Goal: Task Accomplishment & Management: Use online tool/utility

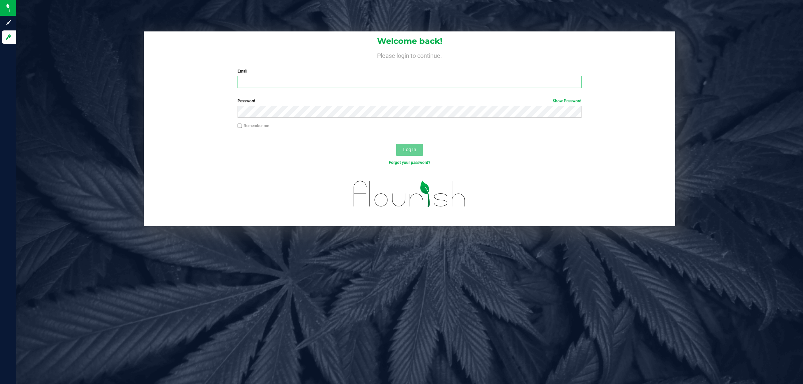
click at [287, 81] on input "Email" at bounding box center [410, 82] width 344 height 12
type input "[EMAIL_ADDRESS][DOMAIN_NAME]"
click at [396, 144] on button "Log In" at bounding box center [409, 150] width 27 height 12
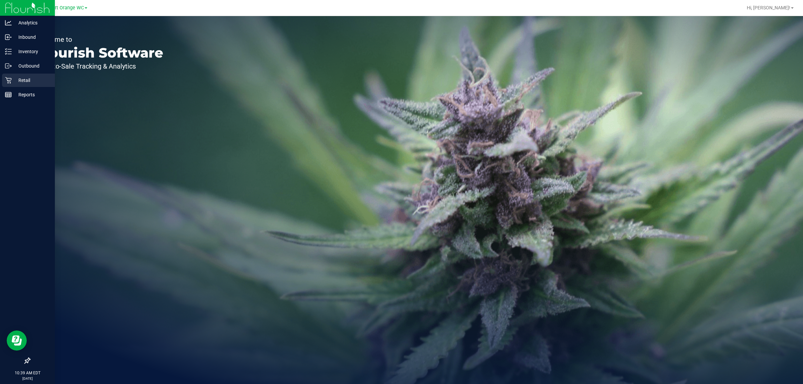
click at [27, 79] on p "Retail" at bounding box center [32, 80] width 40 height 8
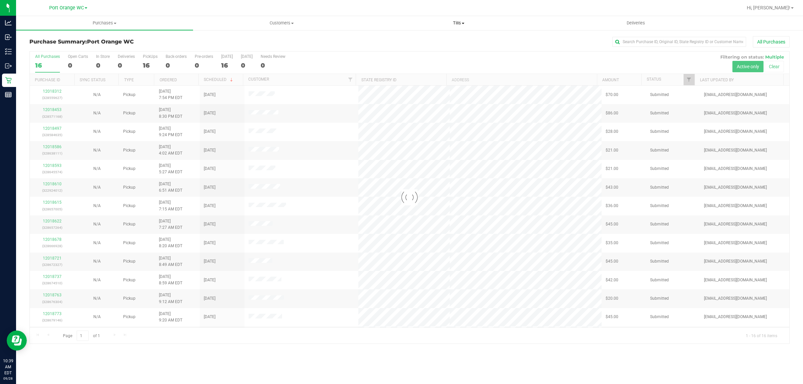
click at [458, 22] on span "Tills" at bounding box center [458, 23] width 176 height 6
click at [388, 41] on span "Manage tills" at bounding box center [392, 40] width 45 height 6
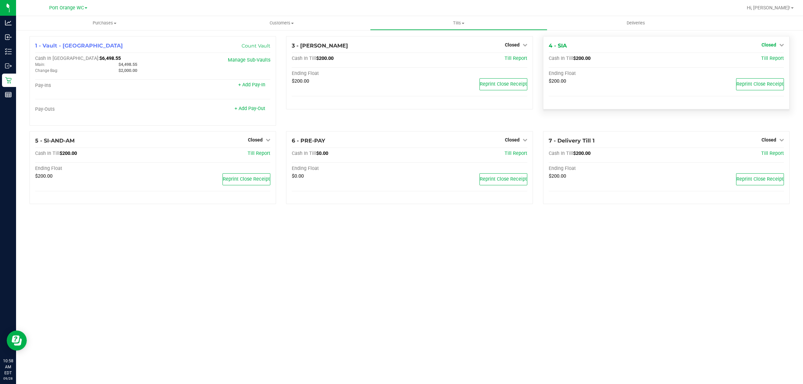
click at [779, 45] on icon at bounding box center [781, 44] width 5 height 5
click at [773, 57] on link "Open Till" at bounding box center [769, 58] width 18 height 5
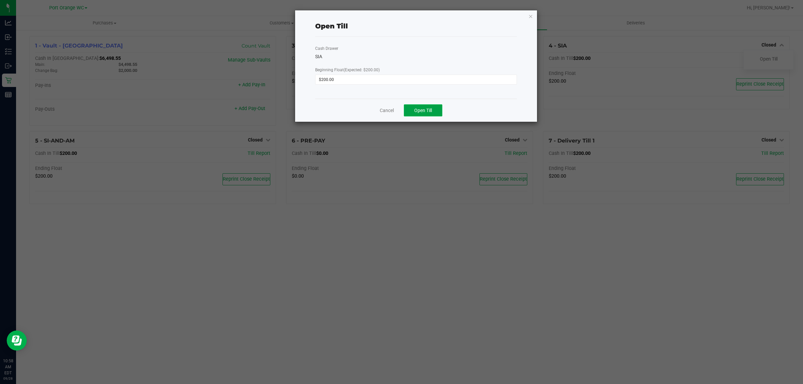
click at [421, 113] on span "Open Till" at bounding box center [423, 110] width 18 height 5
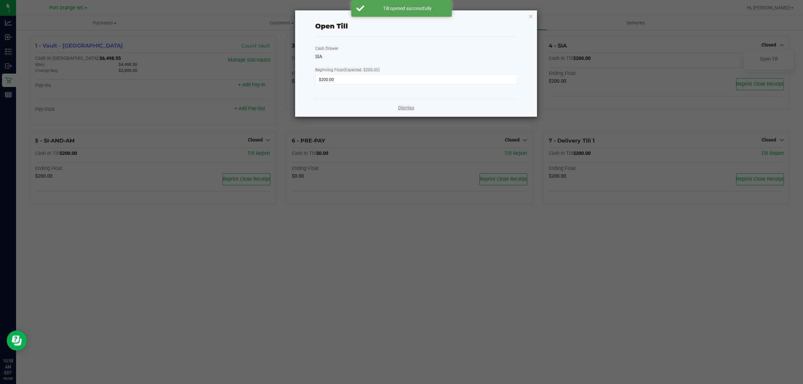
click at [408, 107] on link "Dismiss" at bounding box center [406, 107] width 16 height 7
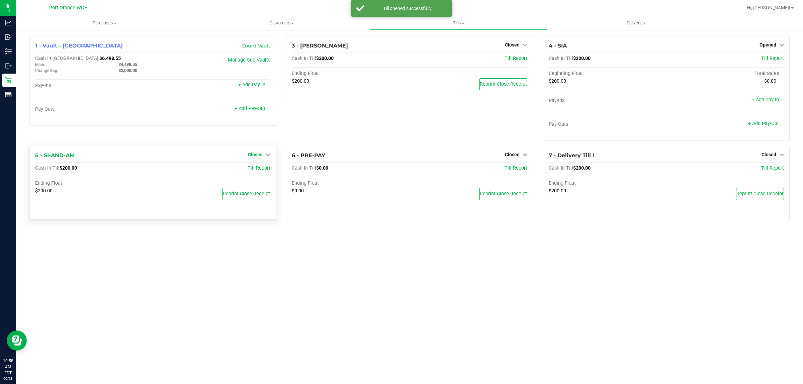
click at [266, 156] on icon at bounding box center [268, 154] width 5 height 5
click at [250, 171] on link "Open Till" at bounding box center [255, 168] width 18 height 5
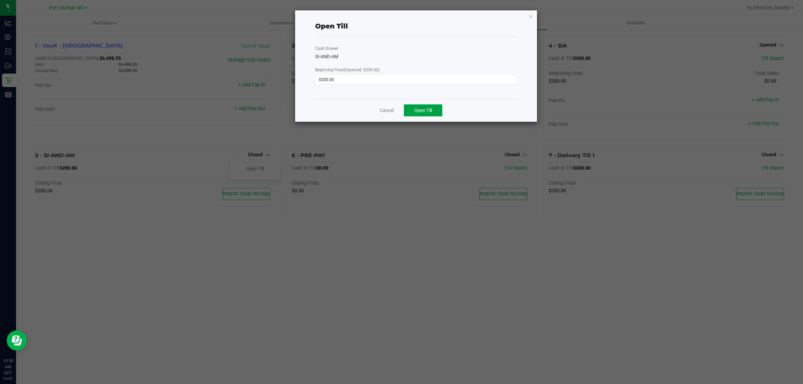
click at [425, 109] on span "Open Till" at bounding box center [423, 110] width 18 height 5
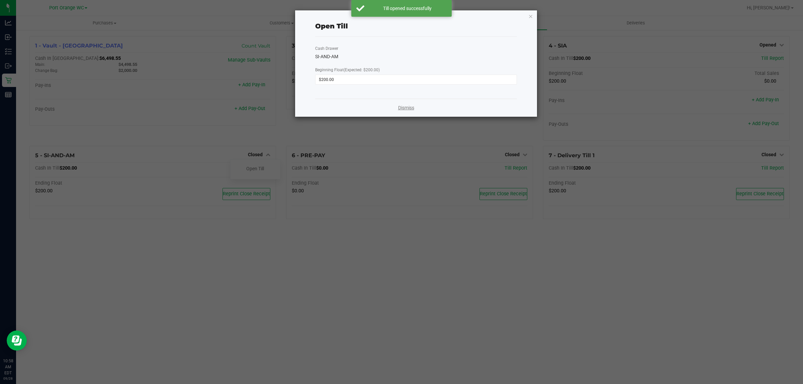
click at [409, 107] on link "Dismiss" at bounding box center [406, 107] width 16 height 7
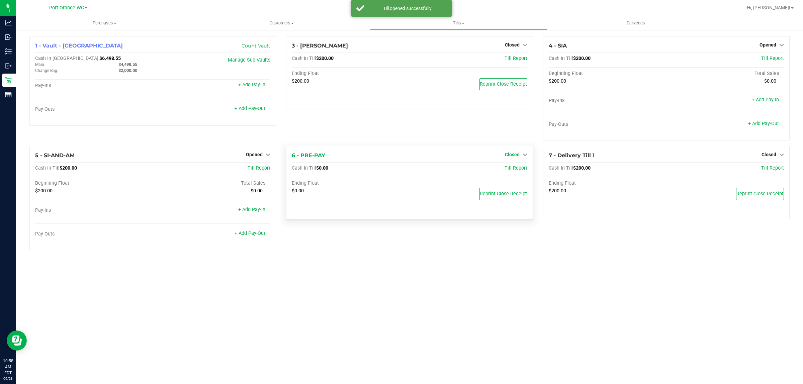
click at [515, 154] on span "Closed" at bounding box center [512, 154] width 15 height 5
click at [516, 166] on link "Open Till" at bounding box center [512, 168] width 18 height 5
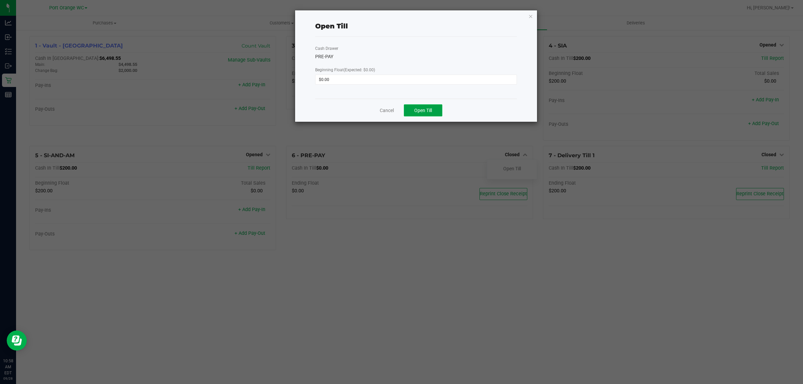
click at [430, 112] on span "Open Till" at bounding box center [423, 110] width 18 height 5
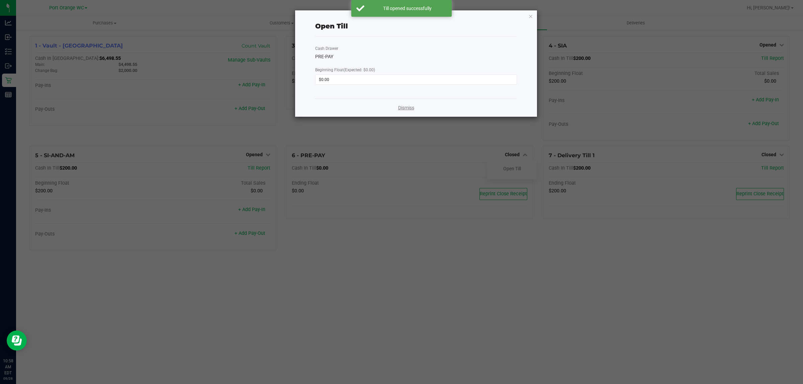
click at [403, 108] on link "Dismiss" at bounding box center [406, 107] width 16 height 7
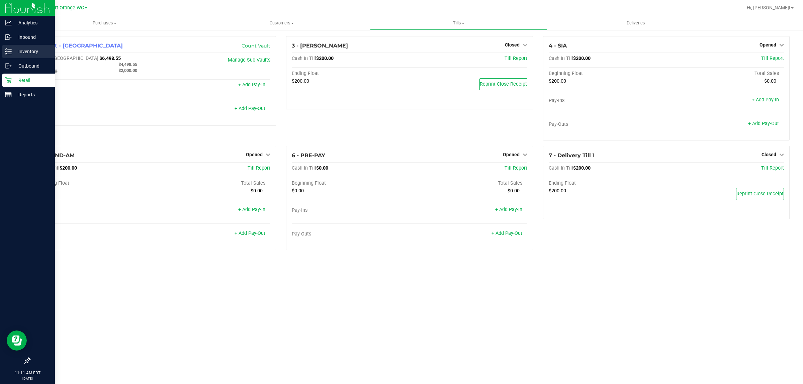
click at [27, 54] on p "Inventory" at bounding box center [32, 52] width 40 height 8
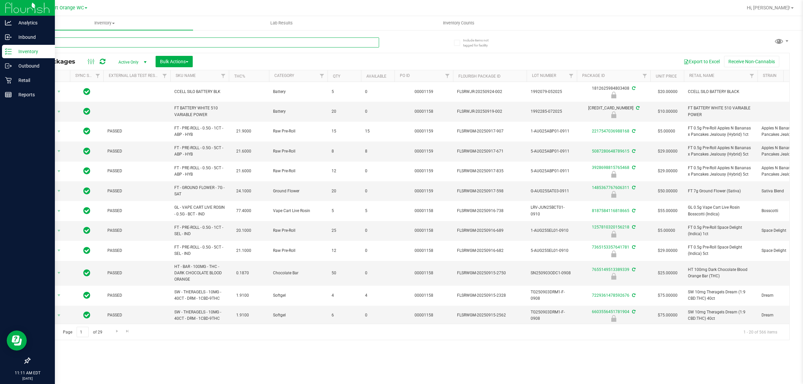
click at [106, 41] on input "text" at bounding box center [204, 42] width 350 height 10
type input "9810580094600762"
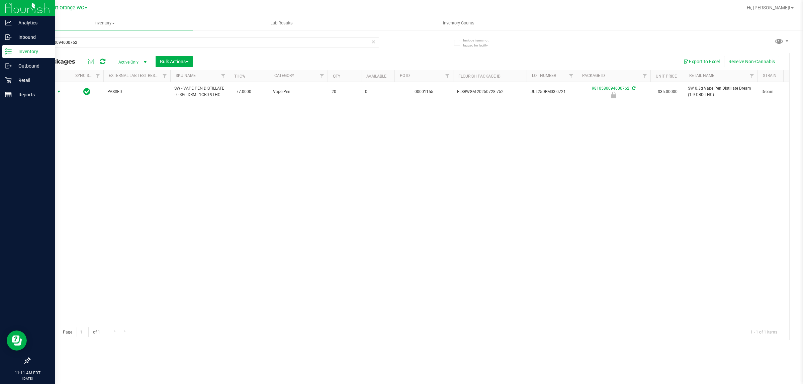
click at [49, 91] on span "Action" at bounding box center [45, 91] width 18 height 9
click at [55, 167] on li "Unlock package" at bounding box center [58, 172] width 43 height 10
click at [22, 92] on p "Reports" at bounding box center [32, 95] width 40 height 8
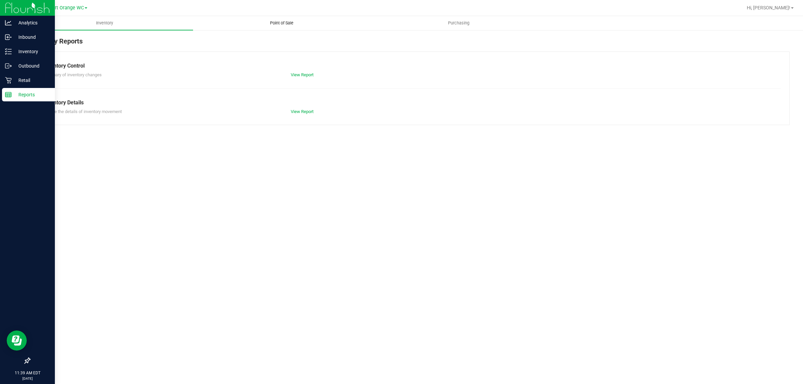
click at [285, 23] on span "Point of Sale" at bounding box center [281, 23] width 41 height 6
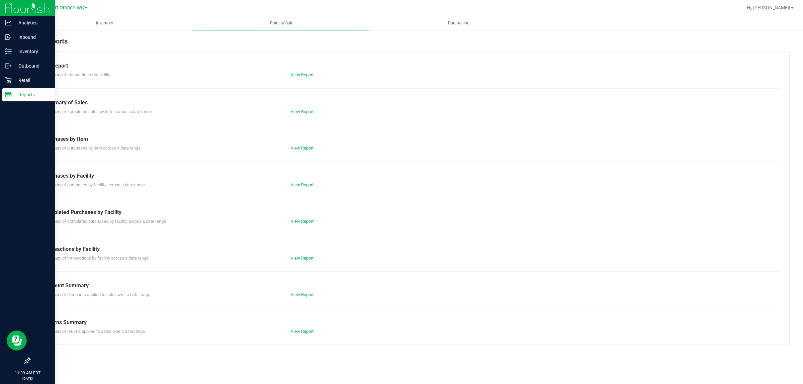
click at [304, 256] on link "View Report" at bounding box center [302, 258] width 23 height 5
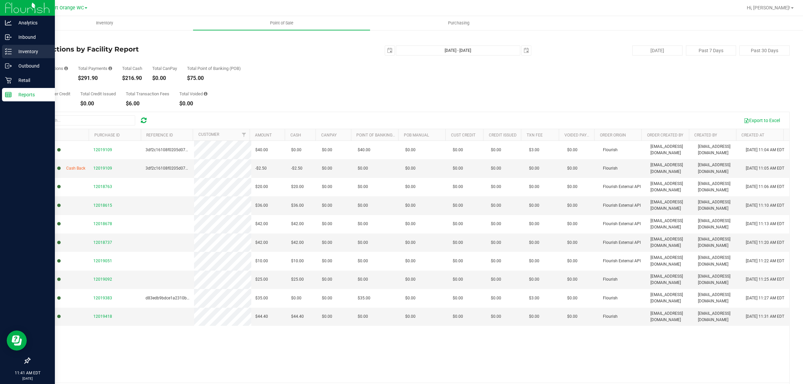
click at [26, 48] on p "Inventory" at bounding box center [32, 52] width 40 height 8
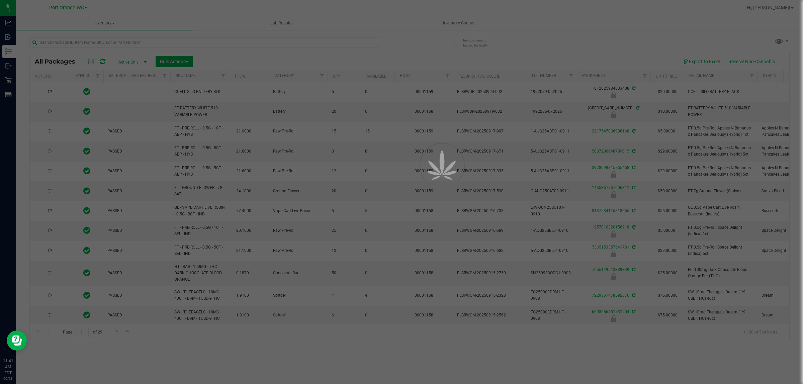
click at [84, 40] on div at bounding box center [401, 192] width 803 height 384
type input "[DATE]"
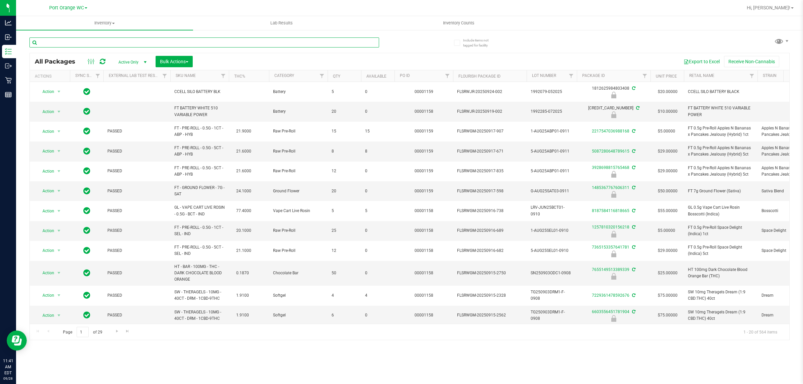
click at [84, 40] on input "text" at bounding box center [204, 42] width 350 height 10
type input "Grz"
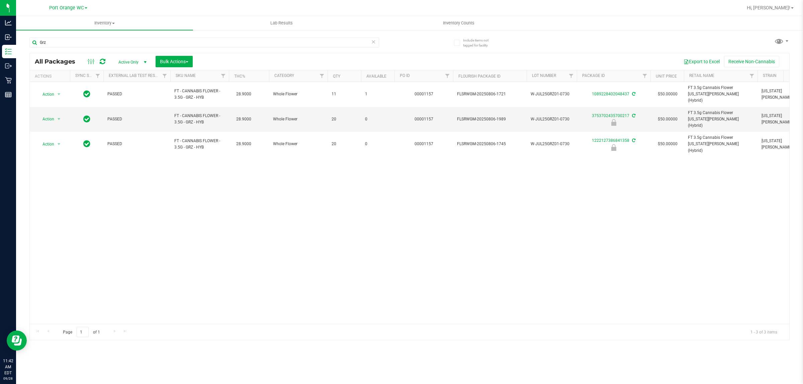
click at [221, 201] on div "Action Action Adjust qty Create package Edit attributes Global inventory Locate…" at bounding box center [410, 203] width 760 height 242
click at [56, 114] on span "select" at bounding box center [59, 118] width 8 height 9
click at [45, 186] on li "Unlock package" at bounding box center [58, 191] width 43 height 10
click at [494, 161] on div "Action Action Adjust qty Create package Edit attributes Global inventory Locate…" at bounding box center [410, 203] width 760 height 242
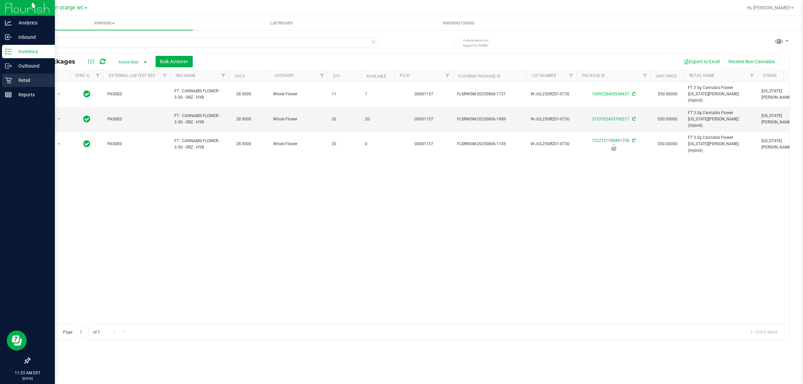
click at [8, 79] on icon at bounding box center [8, 80] width 7 height 7
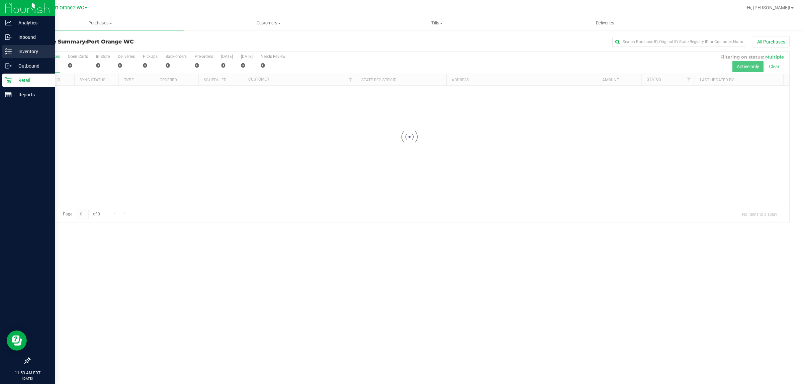
click at [29, 48] on p "Inventory" at bounding box center [32, 52] width 40 height 8
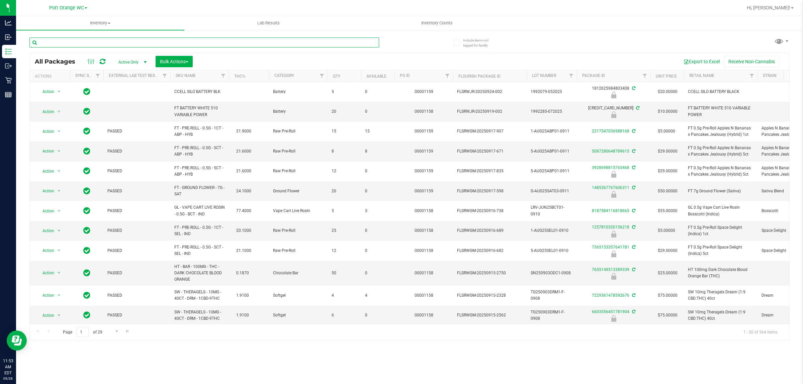
click at [95, 42] on input "text" at bounding box center [204, 42] width 350 height 10
type input "1485367767606311"
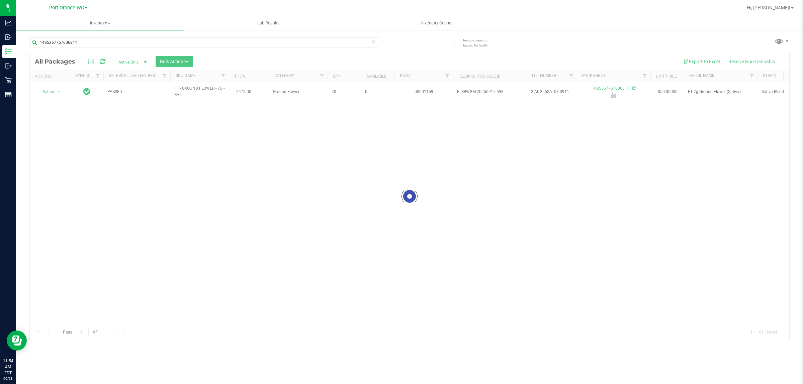
click at [58, 89] on div at bounding box center [410, 196] width 760 height 287
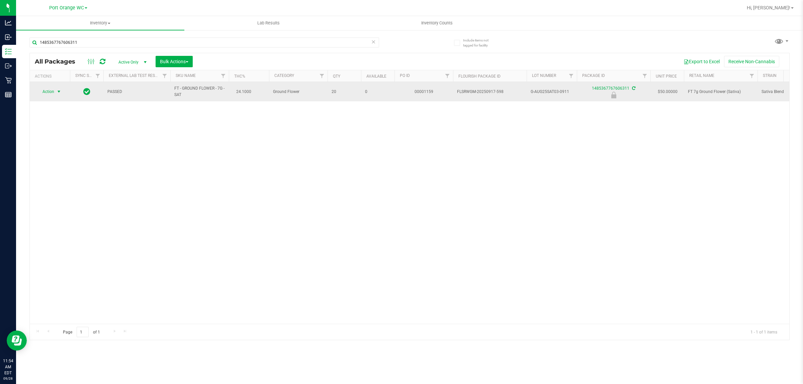
click at [56, 92] on span "select" at bounding box center [58, 91] width 5 height 5
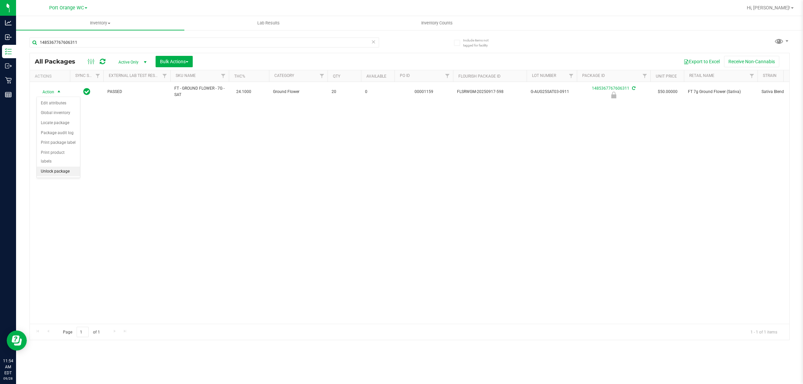
click at [61, 167] on li "Unlock package" at bounding box center [58, 172] width 43 height 10
